Goal: Transaction & Acquisition: Book appointment/travel/reservation

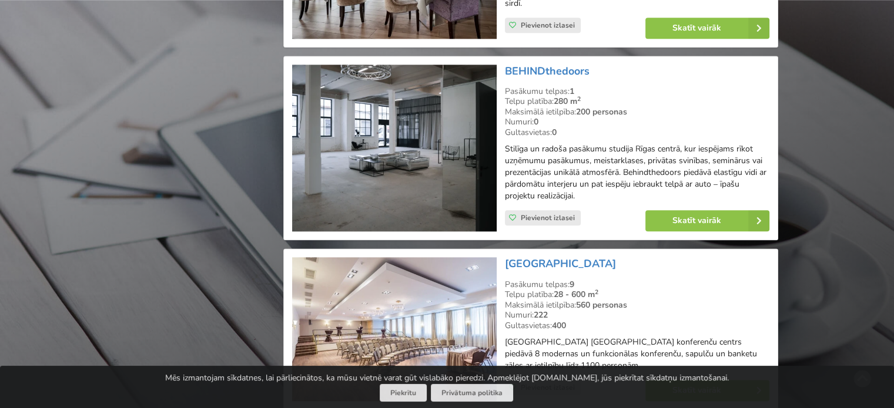
scroll to position [1443, 0]
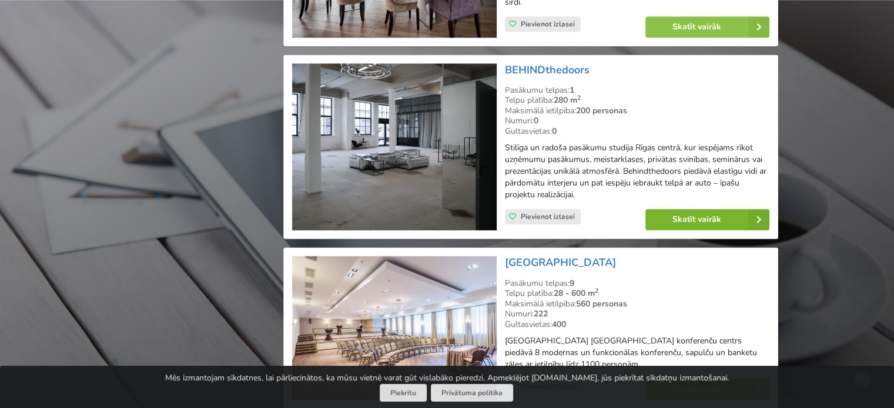
click at [669, 212] on link "Skatīt vairāk" at bounding box center [707, 219] width 124 height 21
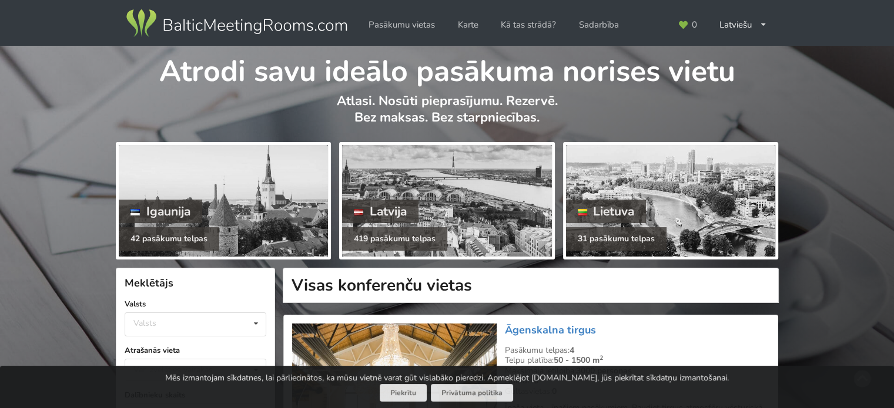
scroll to position [159, 0]
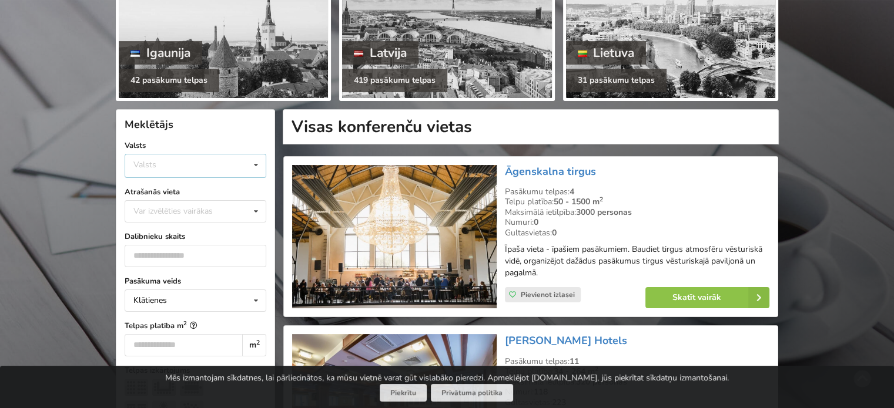
click at [167, 162] on div "Valsts Igaunija Latvija Lietuva" at bounding box center [196, 166] width 142 height 24
click at [173, 210] on div "Latvija" at bounding box center [195, 210] width 140 height 22
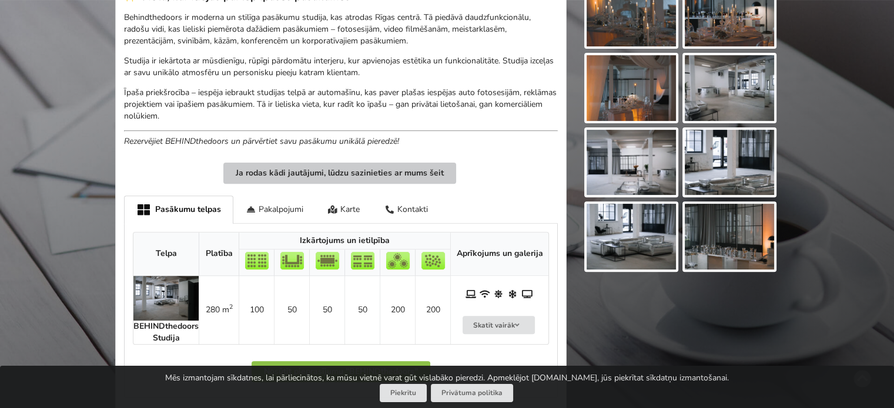
scroll to position [371, 0]
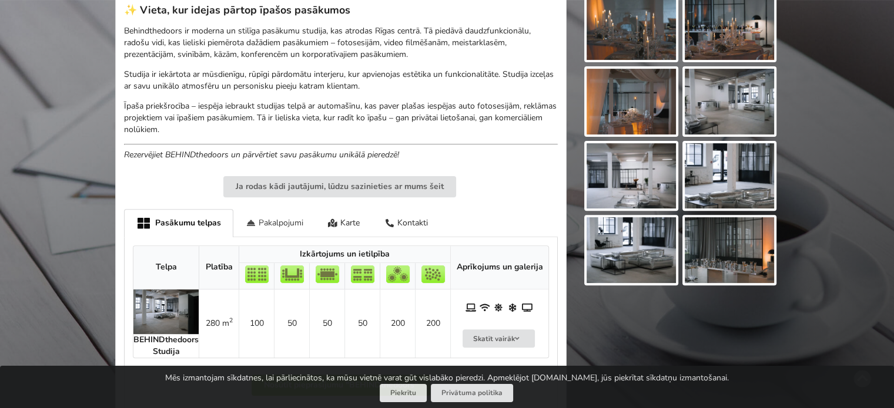
click at [277, 223] on div "Pakalpojumi" at bounding box center [274, 223] width 82 height 28
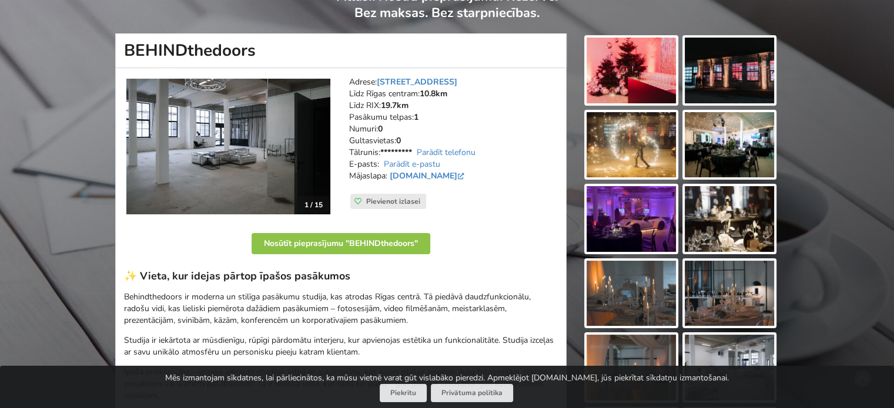
scroll to position [105, 0]
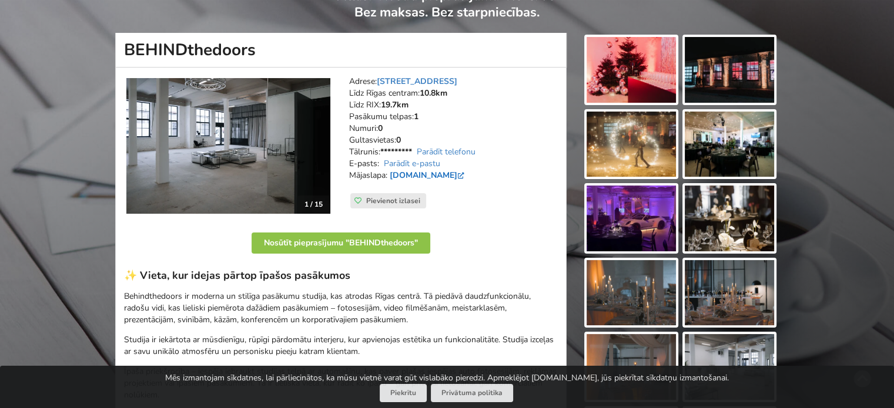
click at [456, 173] on link "[DOMAIN_NAME]" at bounding box center [428, 175] width 77 height 11
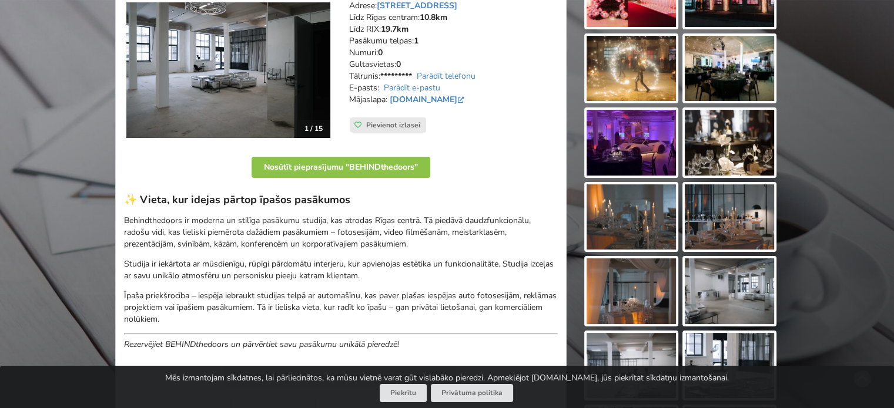
scroll to position [155, 0]
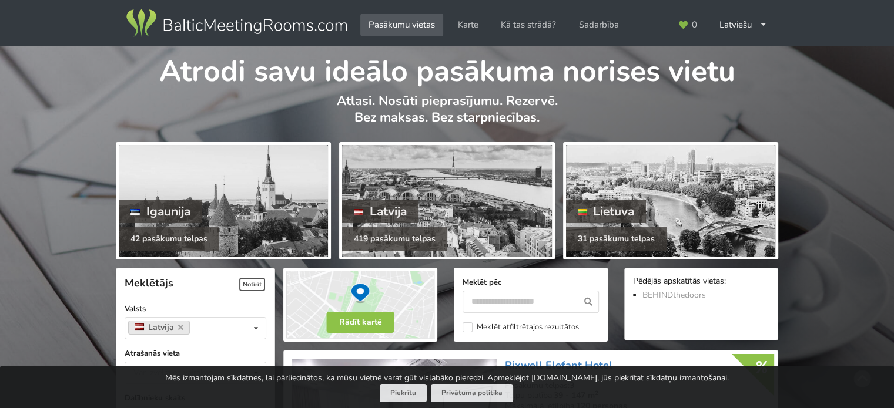
scroll to position [202, 0]
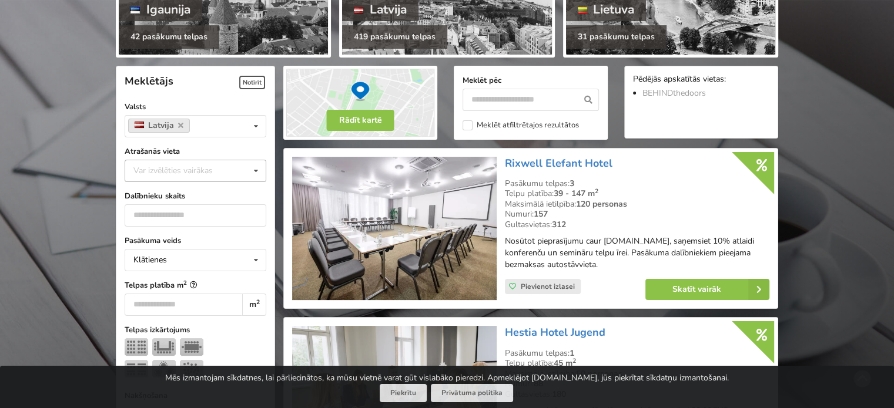
click at [176, 164] on div "Var izvēlēties vairākas" at bounding box center [184, 171] width 109 height 14
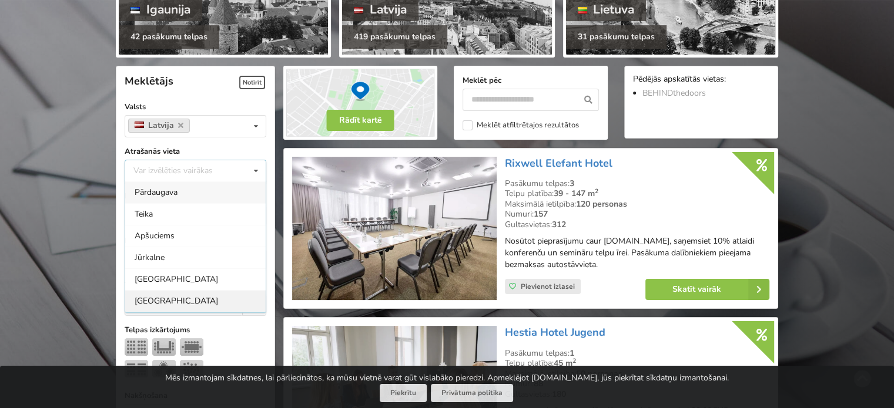
click at [153, 300] on div "[GEOGRAPHIC_DATA]" at bounding box center [195, 301] width 140 height 22
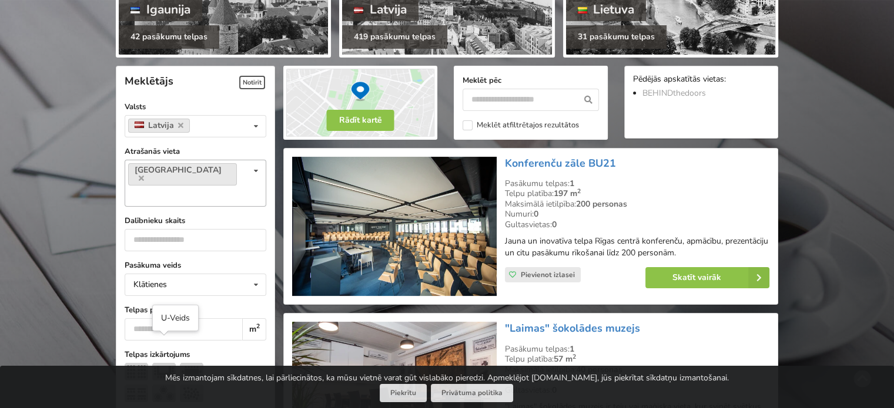
scroll to position [263, 0]
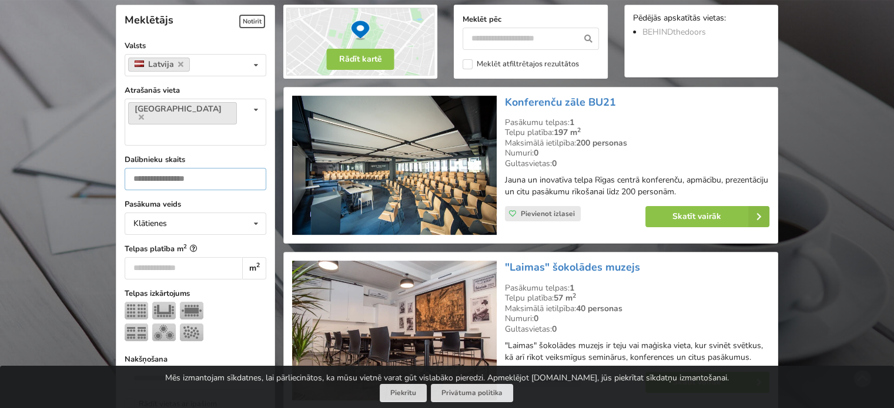
click at [179, 168] on input "number" at bounding box center [196, 179] width 142 height 22
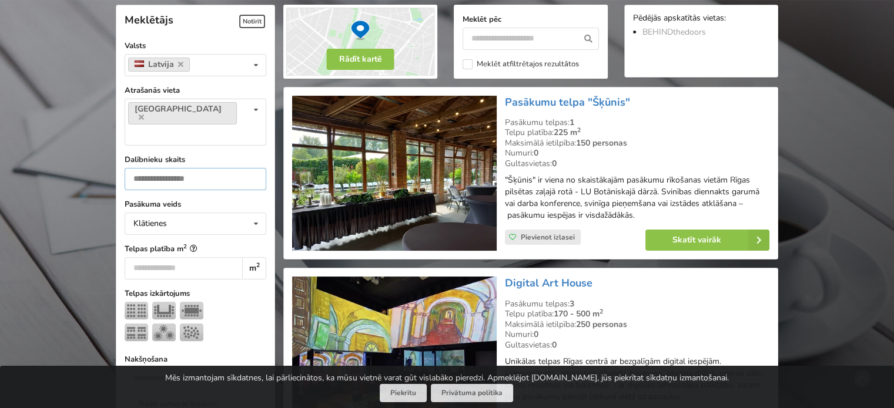
type input "***"
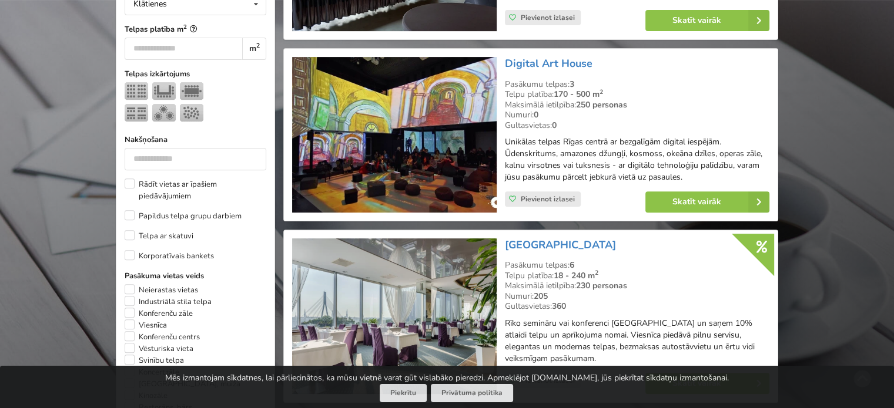
scroll to position [484, 0]
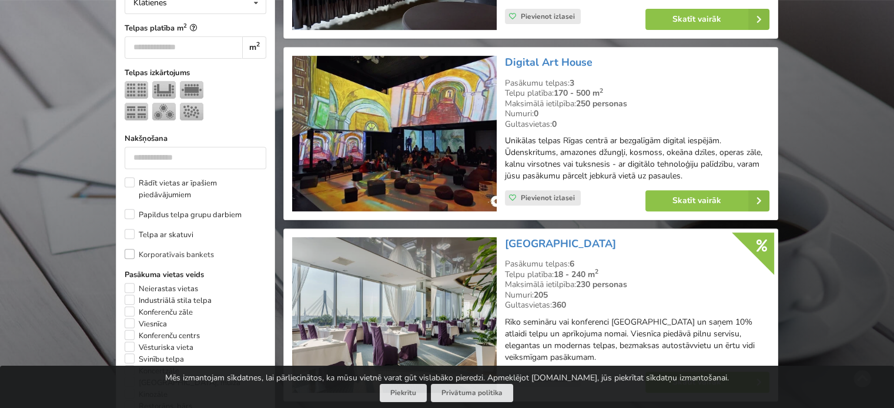
click at [130, 249] on label "Korporatīvais bankets" at bounding box center [169, 255] width 89 height 12
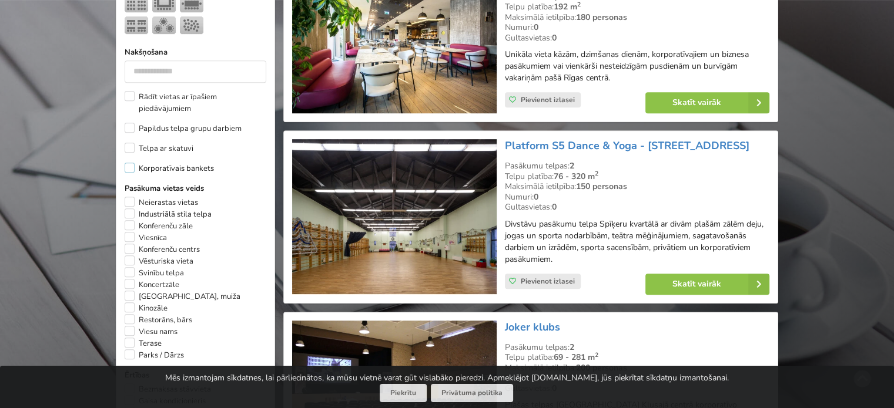
scroll to position [564, 0]
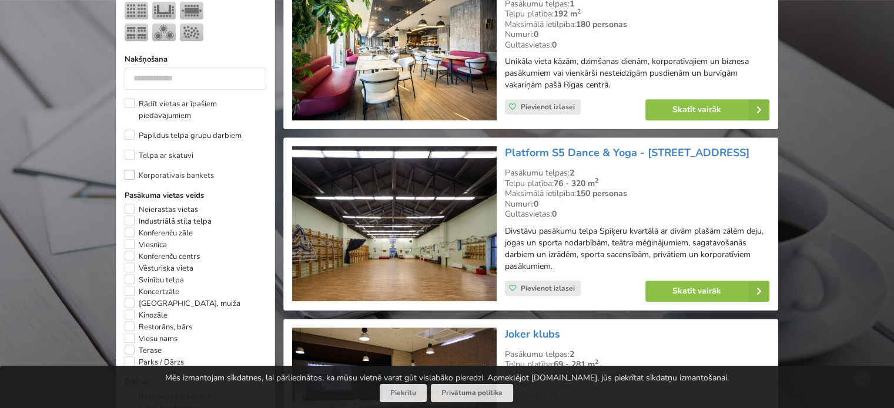
click at [129, 170] on label "Korporatīvais bankets" at bounding box center [169, 176] width 89 height 12
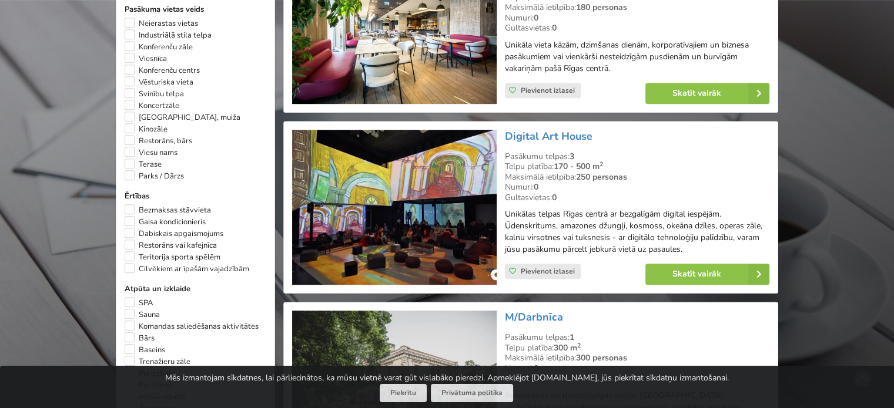
scroll to position [760, 0]
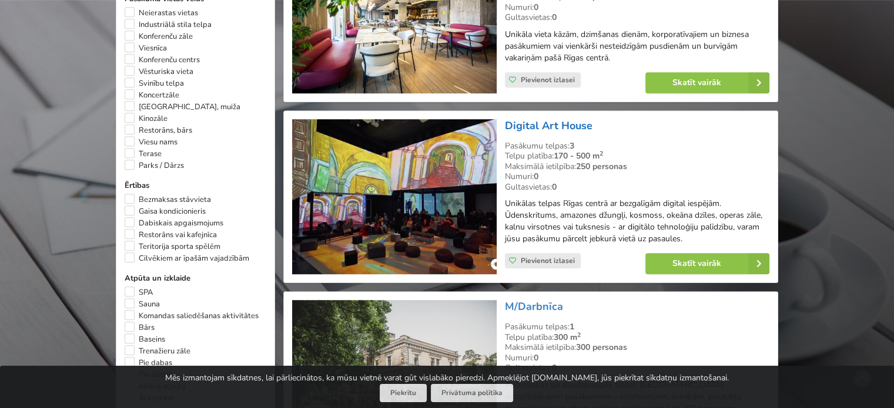
click at [532, 119] on link "Digital Art House" at bounding box center [549, 126] width 88 height 14
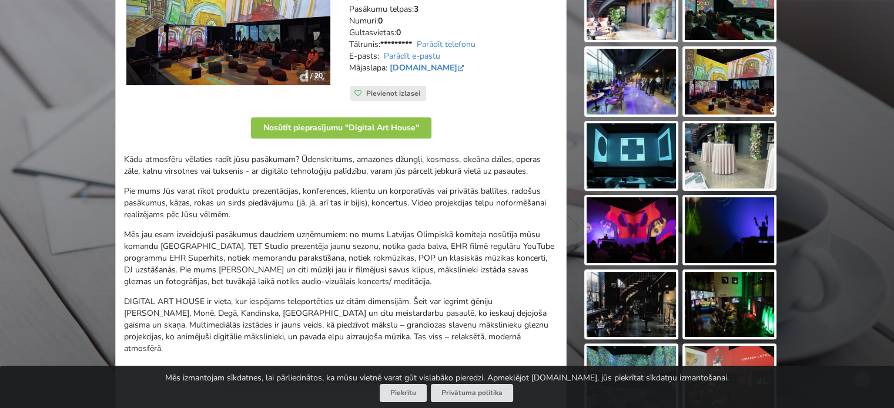
scroll to position [244, 0]
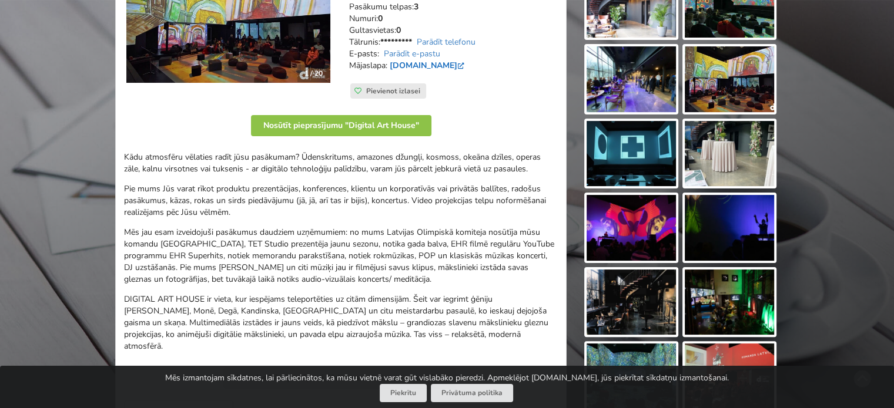
click at [409, 65] on link "digitalarthouse.eu" at bounding box center [428, 65] width 77 height 11
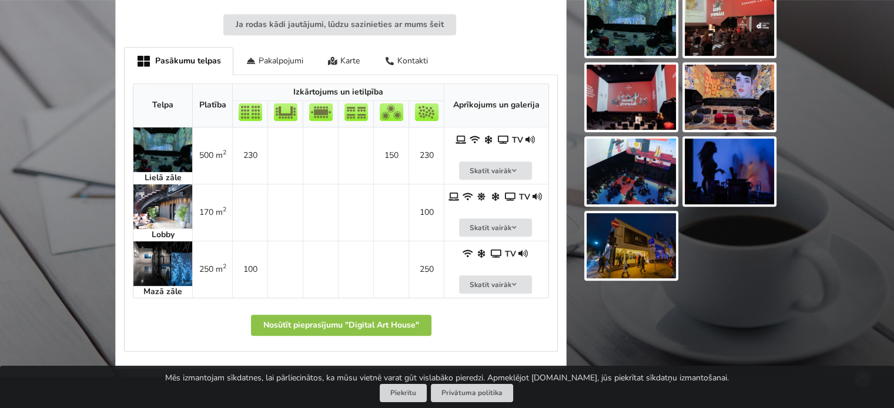
scroll to position [599, 0]
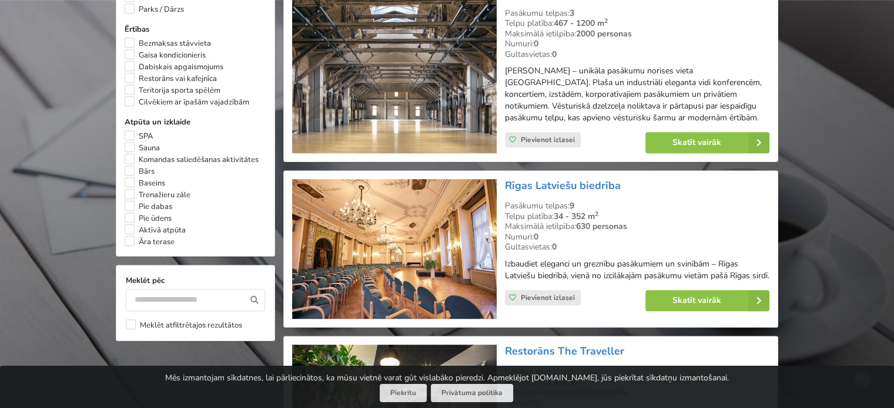
scroll to position [738, 0]
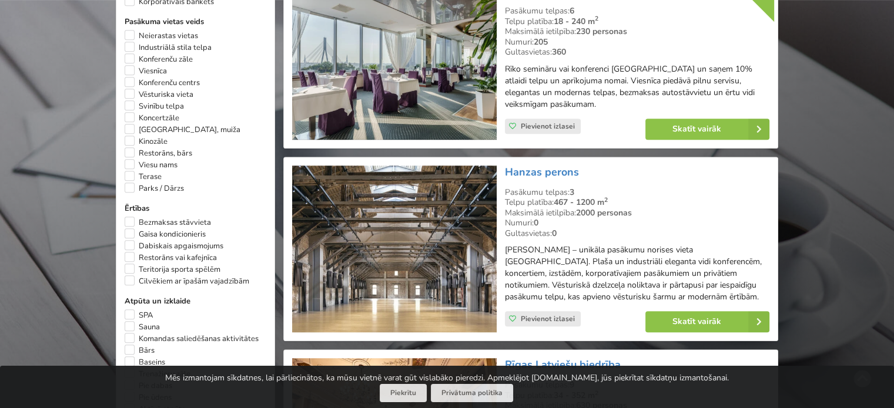
click at [421, 200] on img at bounding box center [394, 249] width 204 height 167
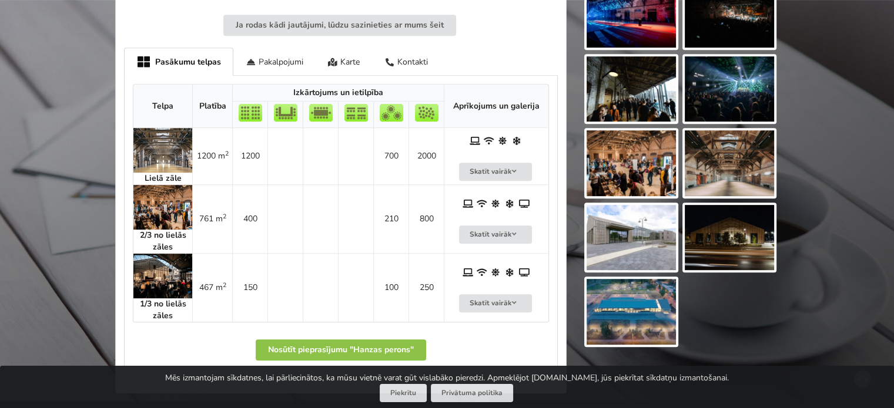
scroll to position [607, 0]
click at [159, 280] on img at bounding box center [162, 275] width 59 height 45
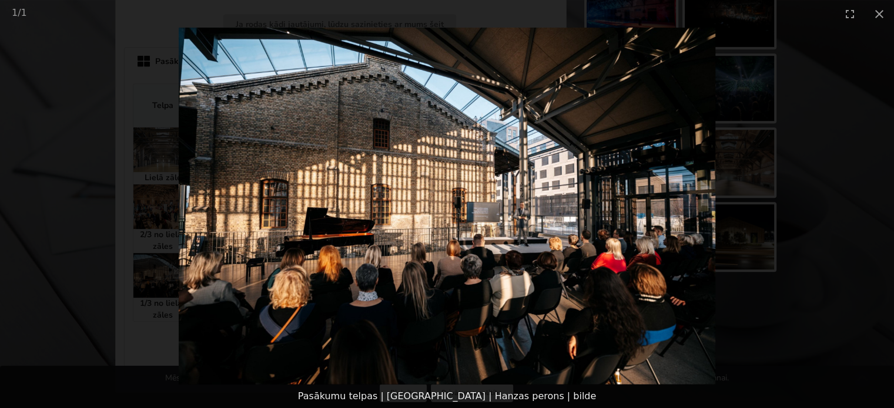
click at [55, 289] on picture at bounding box center [447, 206] width 894 height 357
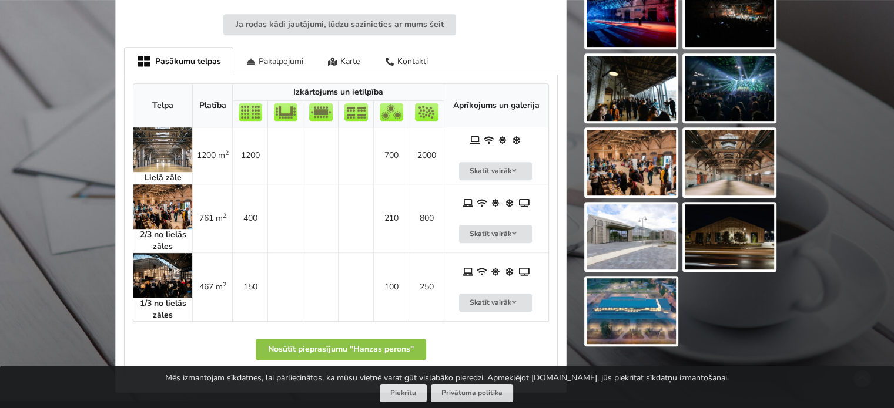
click at [291, 52] on div "Pakalpojumi" at bounding box center [274, 61] width 82 height 28
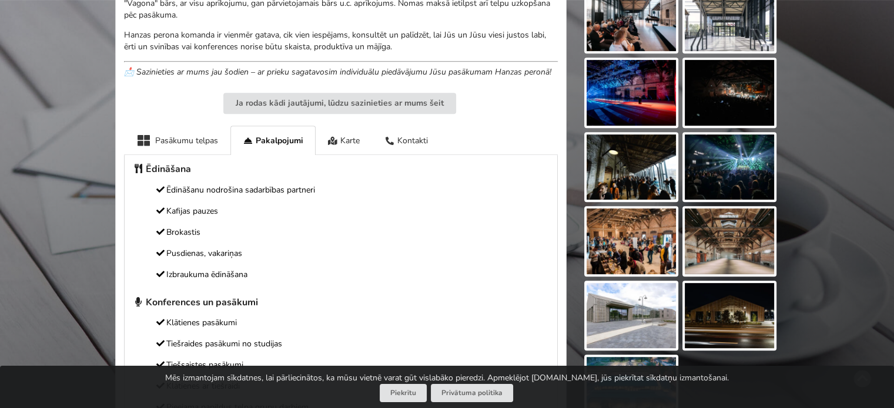
scroll to position [517, 0]
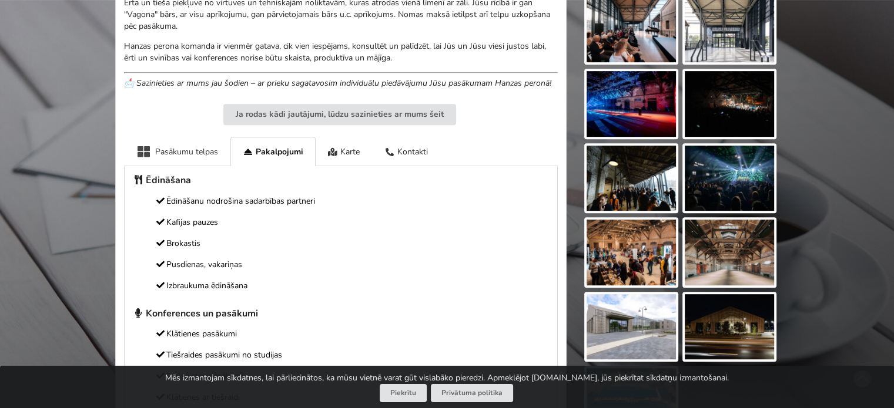
click at [202, 153] on div "Pasākumu telpas" at bounding box center [177, 151] width 106 height 29
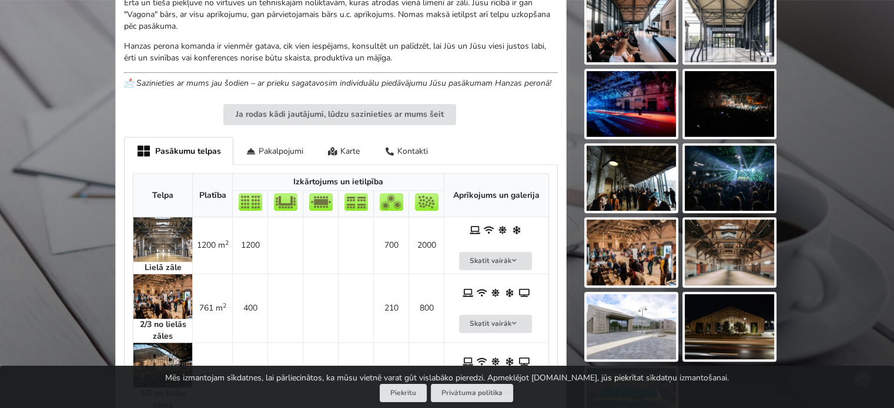
scroll to position [274, 0]
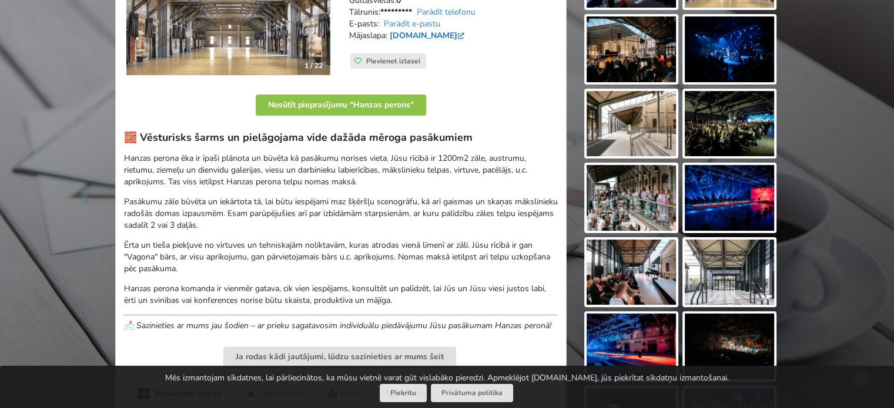
click at [423, 37] on link "hanzasperons.lv" at bounding box center [428, 35] width 77 height 11
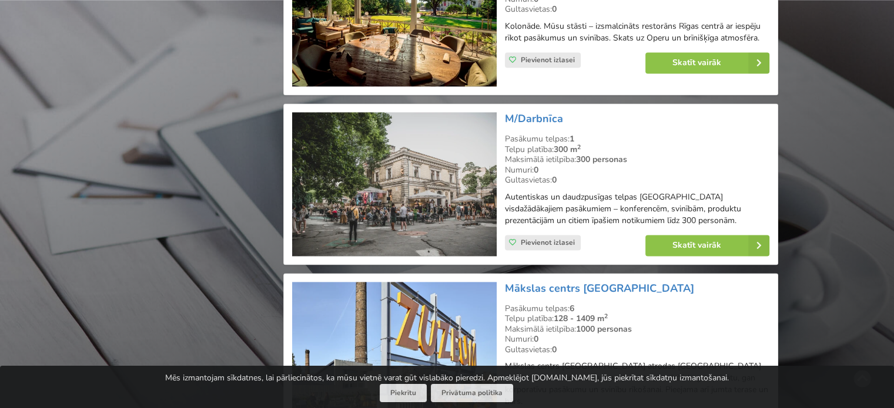
scroll to position [1672, 0]
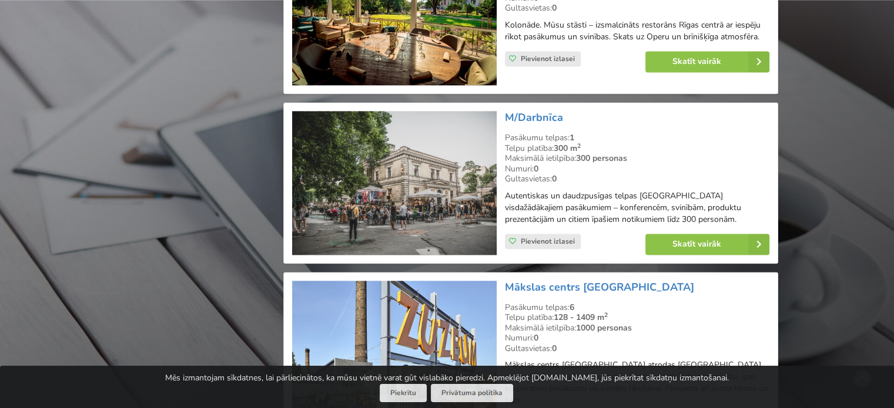
click at [411, 175] on img at bounding box center [394, 183] width 204 height 144
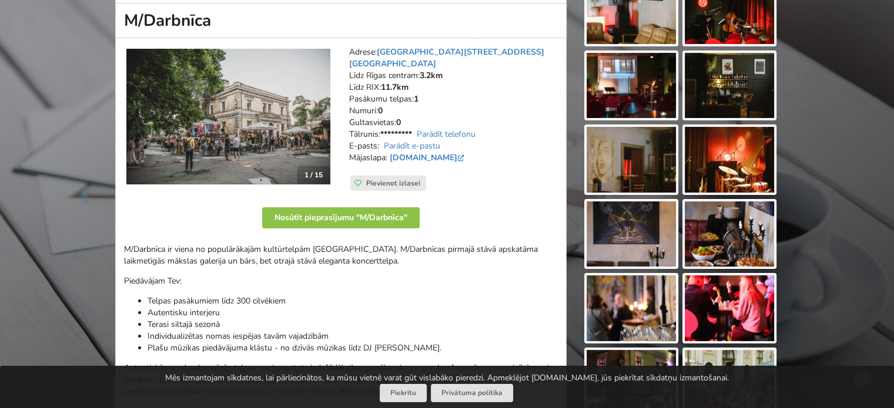
scroll to position [167, 0]
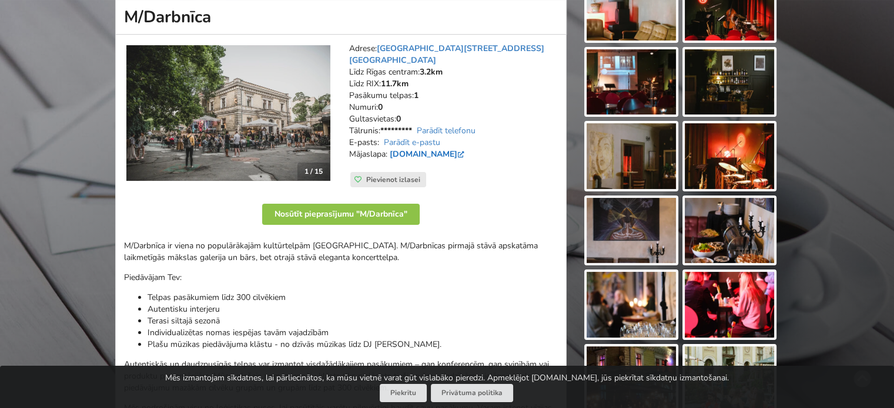
click at [424, 149] on link "www.mdarbnica.lv" at bounding box center [428, 154] width 77 height 11
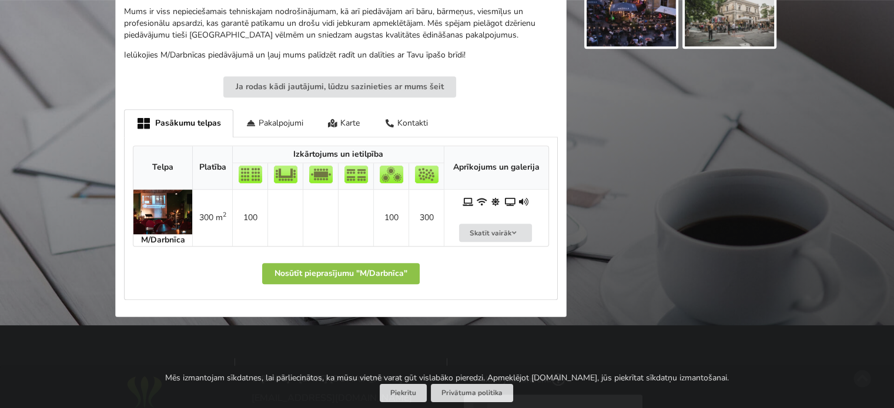
scroll to position [609, 0]
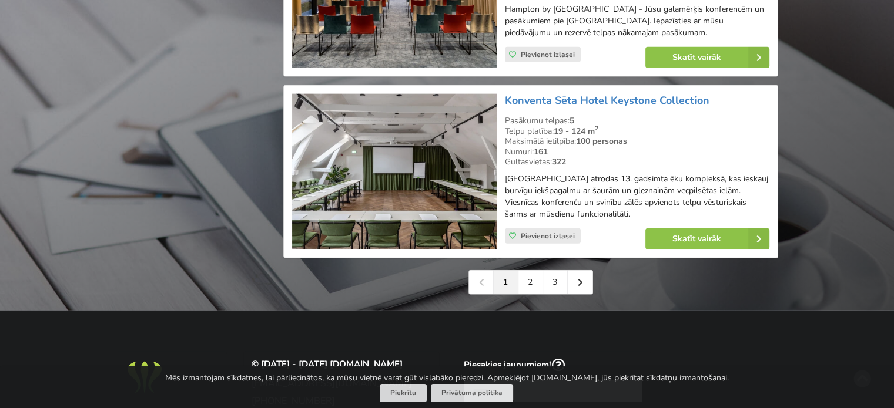
scroll to position [2770, 0]
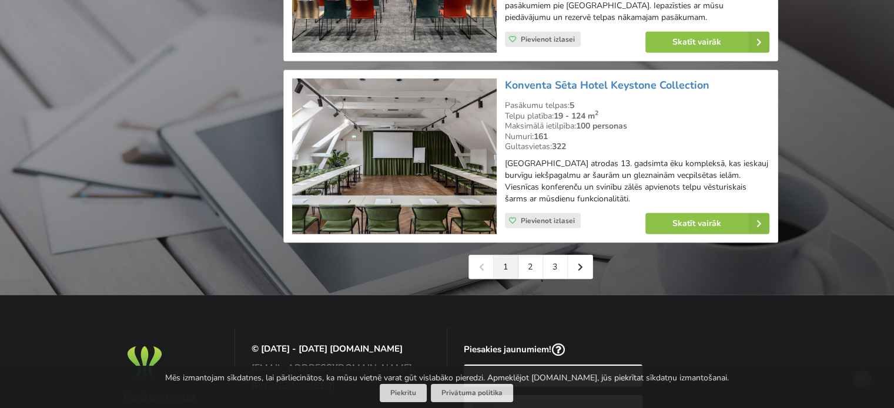
drag, startPoint x: 446, startPoint y: 192, endPoint x: 364, endPoint y: 256, distance: 103.8
click at [364, 256] on div "1 2 3" at bounding box center [530, 267] width 495 height 25
click at [532, 78] on link "Konventa Sēta Hotel Keystone Collection" at bounding box center [607, 85] width 205 height 14
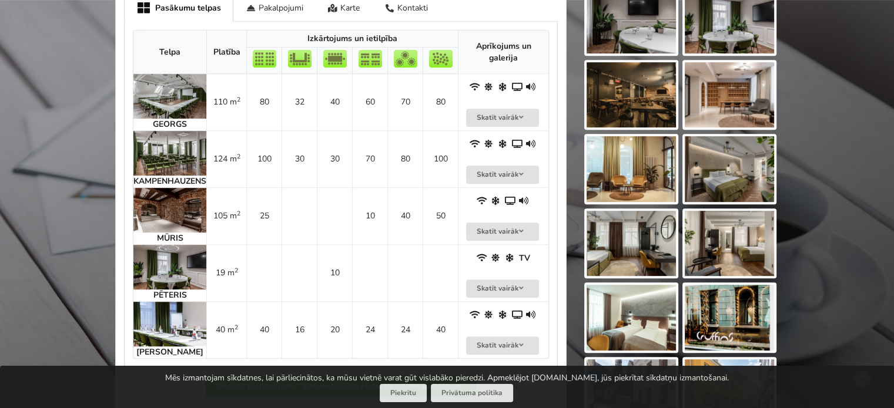
scroll to position [599, 0]
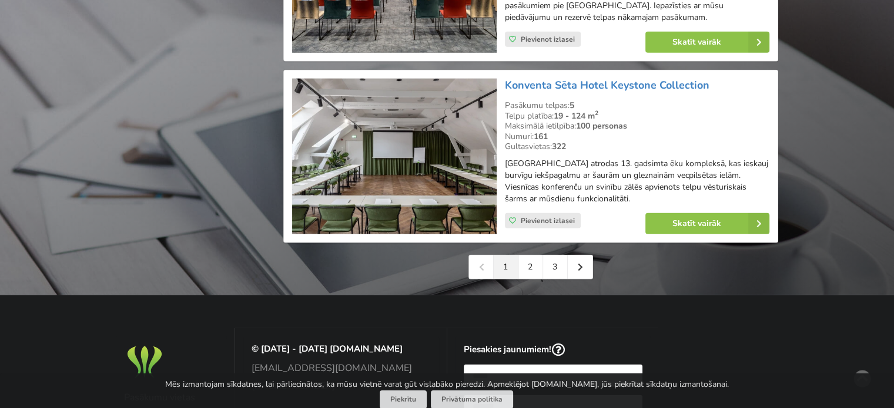
scroll to position [2770, 0]
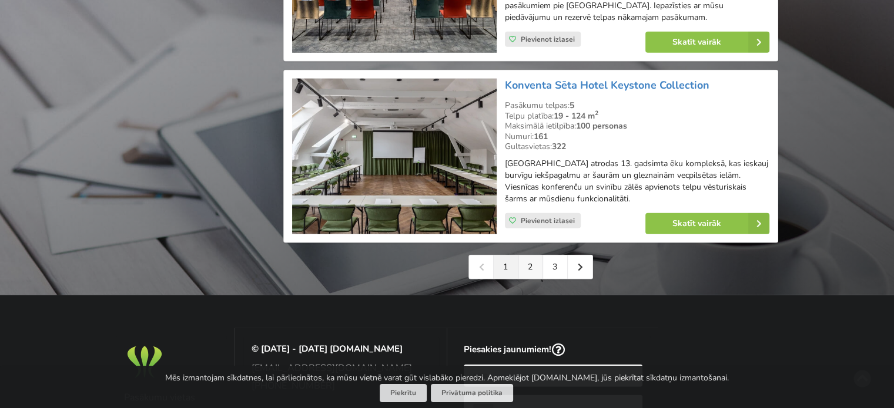
click at [529, 256] on link "2" at bounding box center [530, 268] width 25 height 24
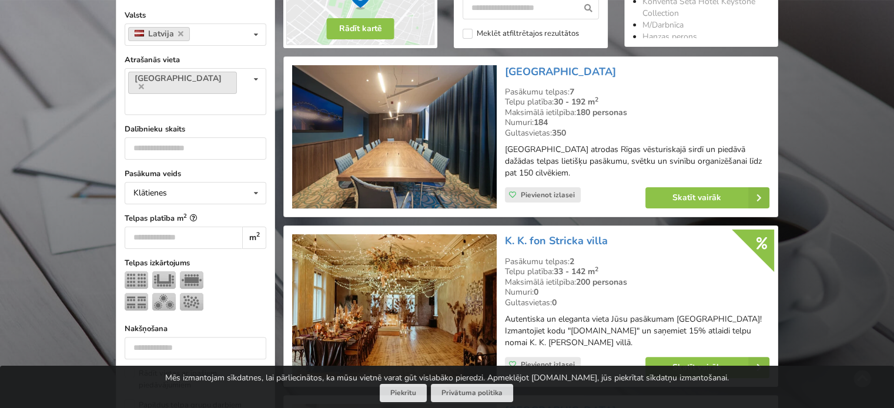
scroll to position [322, 0]
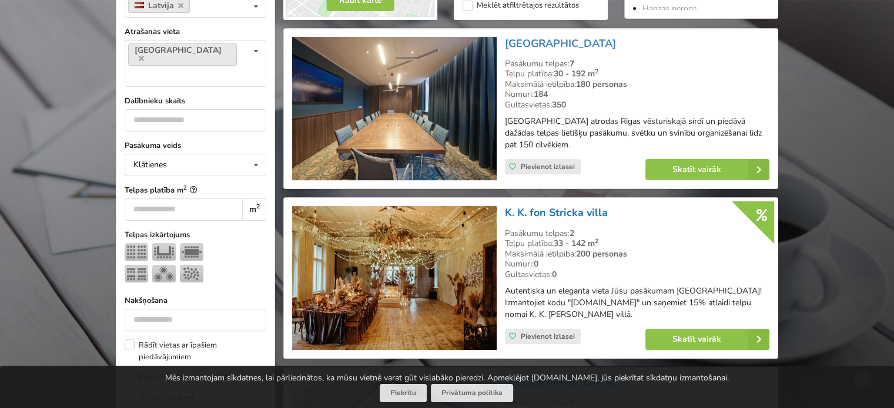
click at [537, 213] on link "K. K. fon Stricka villa" at bounding box center [556, 213] width 103 height 14
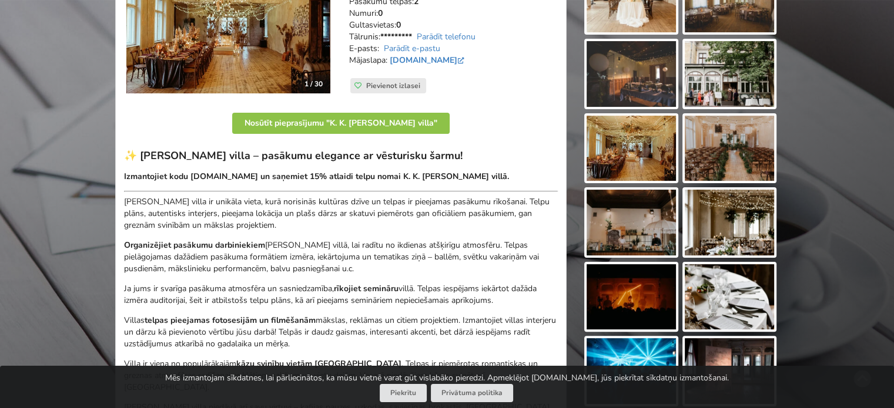
scroll to position [139, 0]
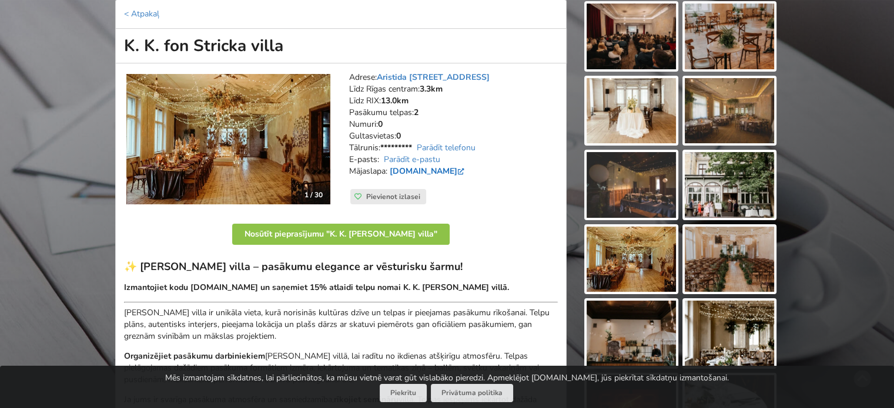
click at [440, 175] on link "fonstrickavilla.lv" at bounding box center [428, 171] width 77 height 11
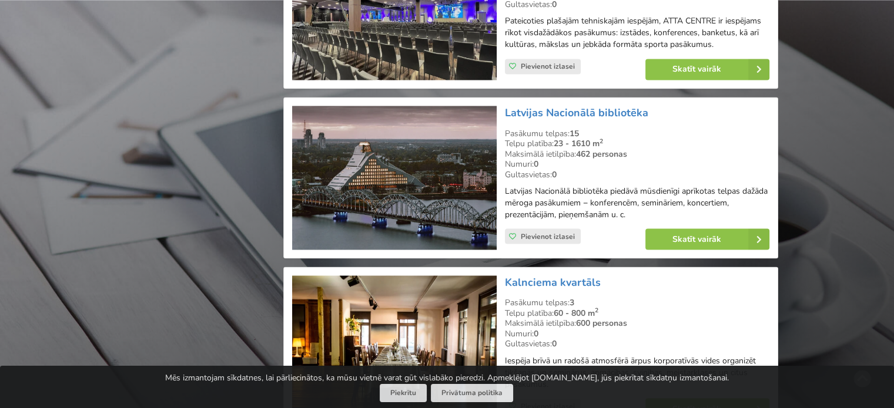
scroll to position [2249, 0]
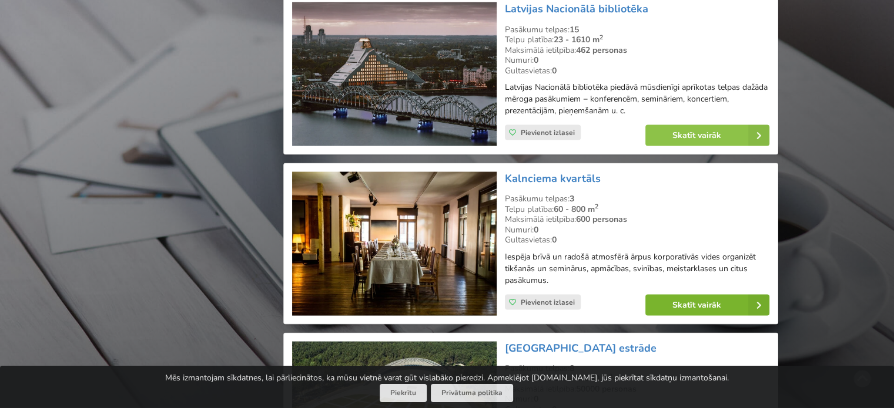
click at [697, 295] on link "Skatīt vairāk" at bounding box center [707, 305] width 124 height 21
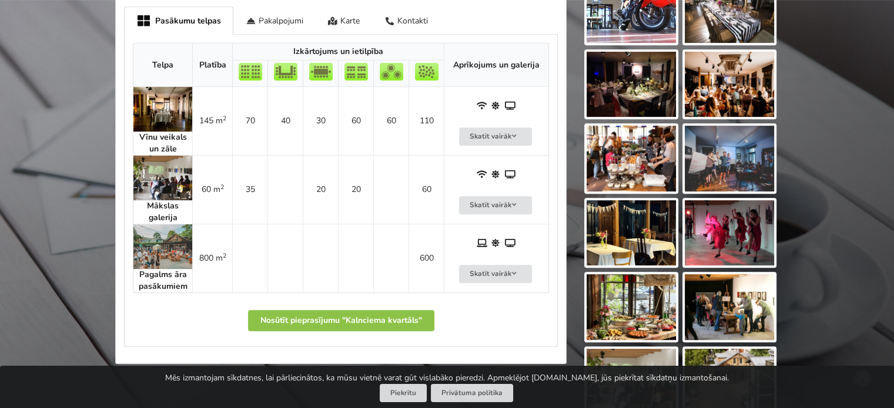
scroll to position [612, 0]
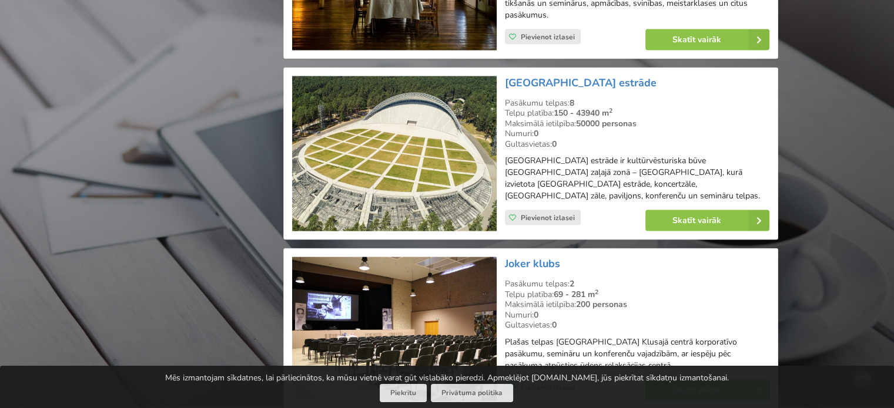
scroll to position [2670, 0]
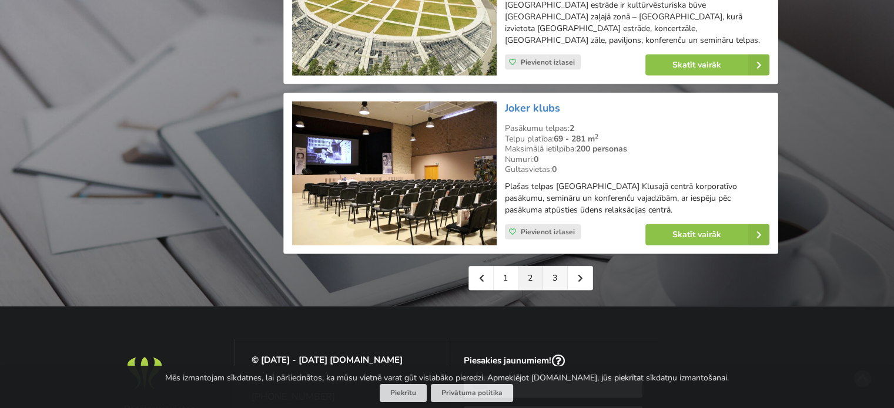
click at [551, 267] on link "3" at bounding box center [555, 279] width 25 height 24
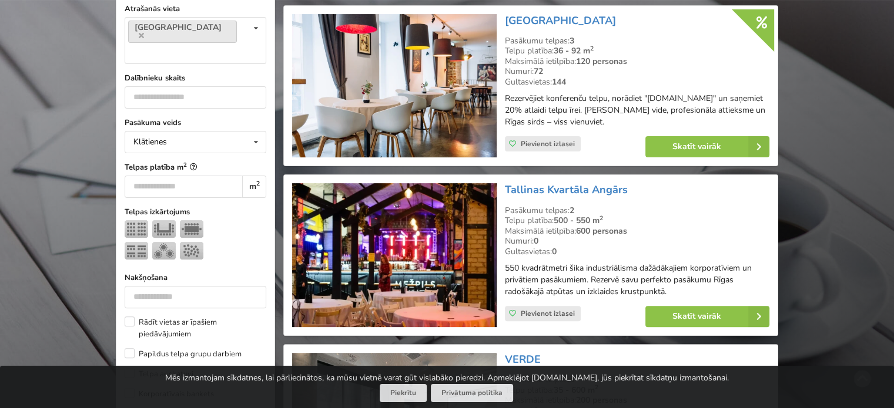
scroll to position [378, 0]
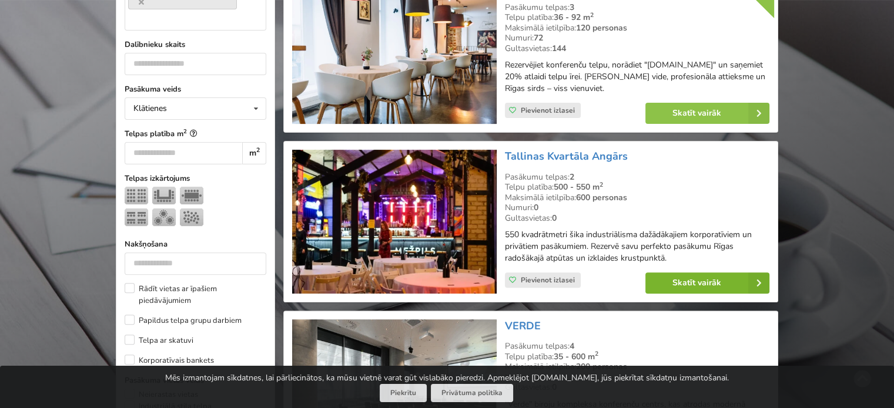
click at [696, 280] on link "Skatīt vairāk" at bounding box center [707, 283] width 124 height 21
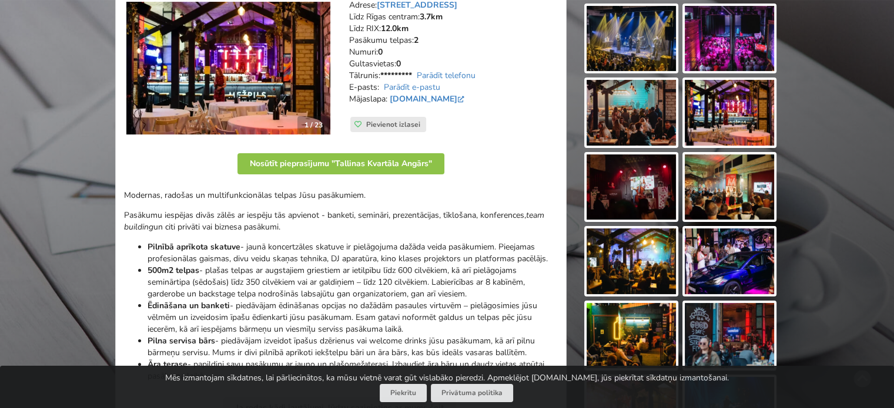
scroll to position [210, 0]
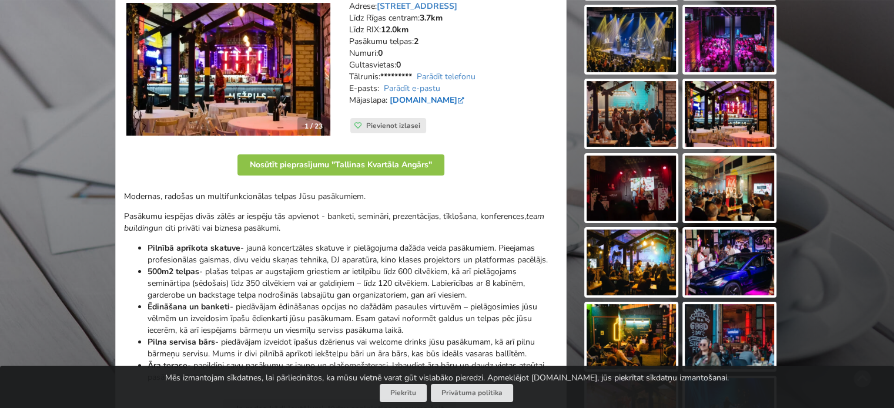
click at [453, 99] on link "www.kvartalaangars.lv" at bounding box center [428, 100] width 77 height 11
